Goal: Find specific page/section

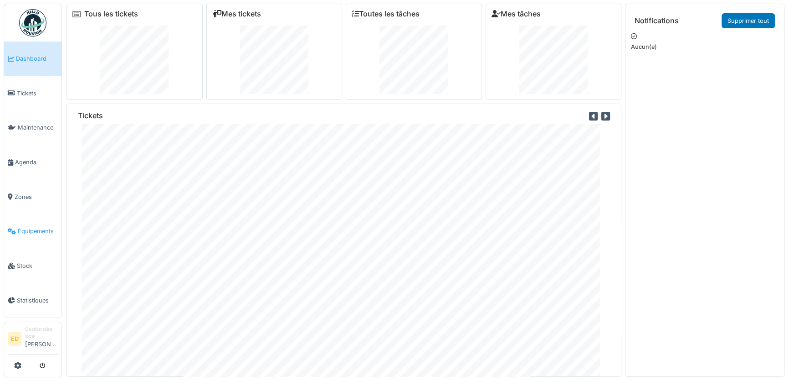
click at [33, 227] on span "Équipements" at bounding box center [38, 231] width 40 height 9
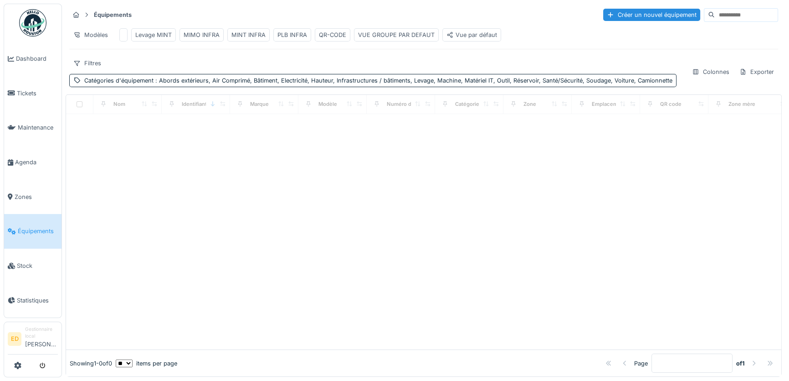
click at [715, 15] on input at bounding box center [746, 15] width 63 height 13
type input "*"
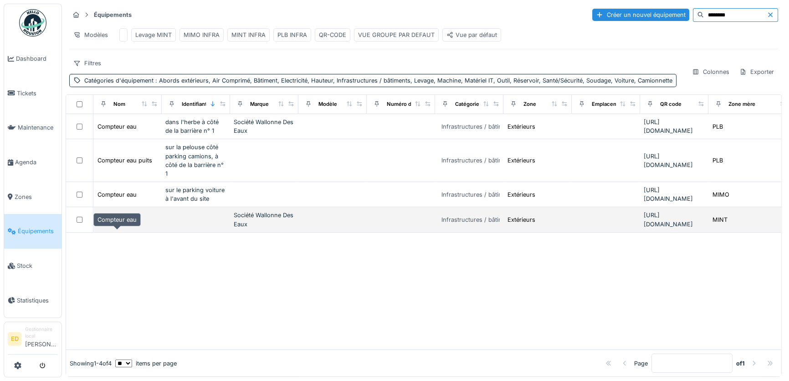
type input "********"
click at [117, 224] on div "Compteur eau" at bounding box center [117, 219] width 39 height 9
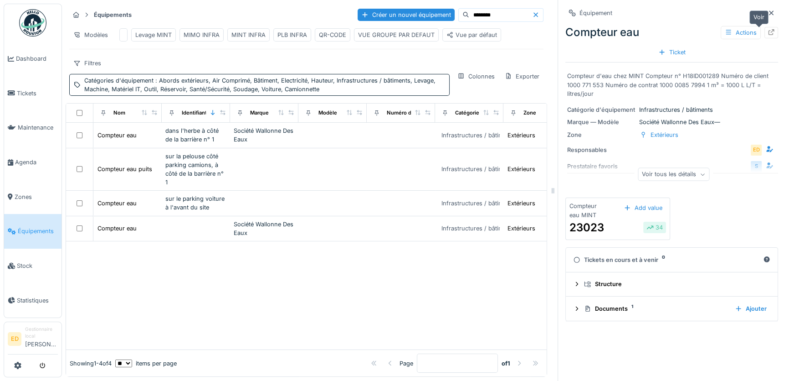
click at [768, 36] on div at bounding box center [771, 32] width 7 height 9
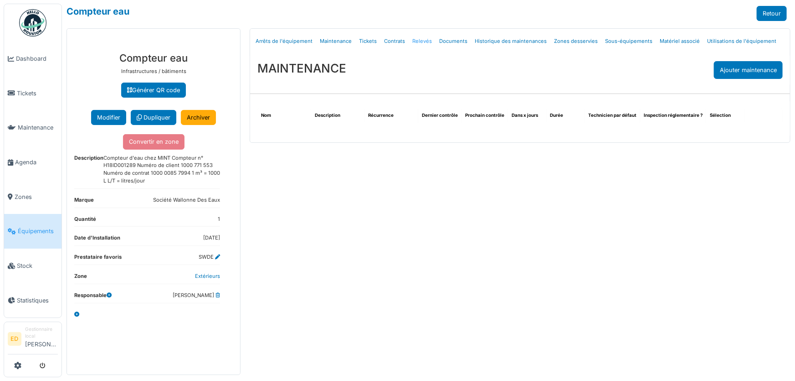
click at [417, 41] on link "Relevés" at bounding box center [422, 41] width 27 height 21
